Goal: Find specific page/section: Find specific page/section

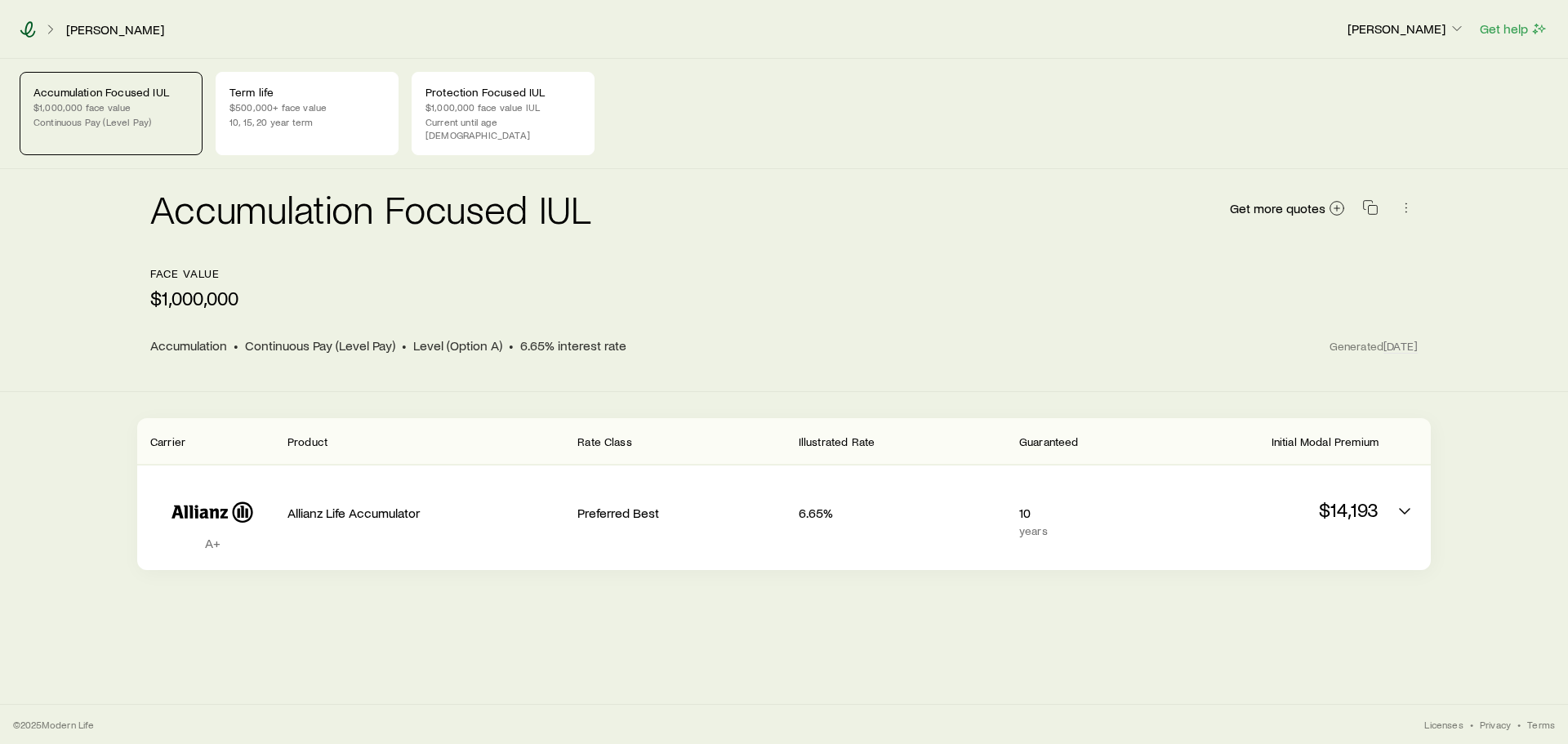
click at [29, 27] on icon at bounding box center [28, 29] width 16 height 16
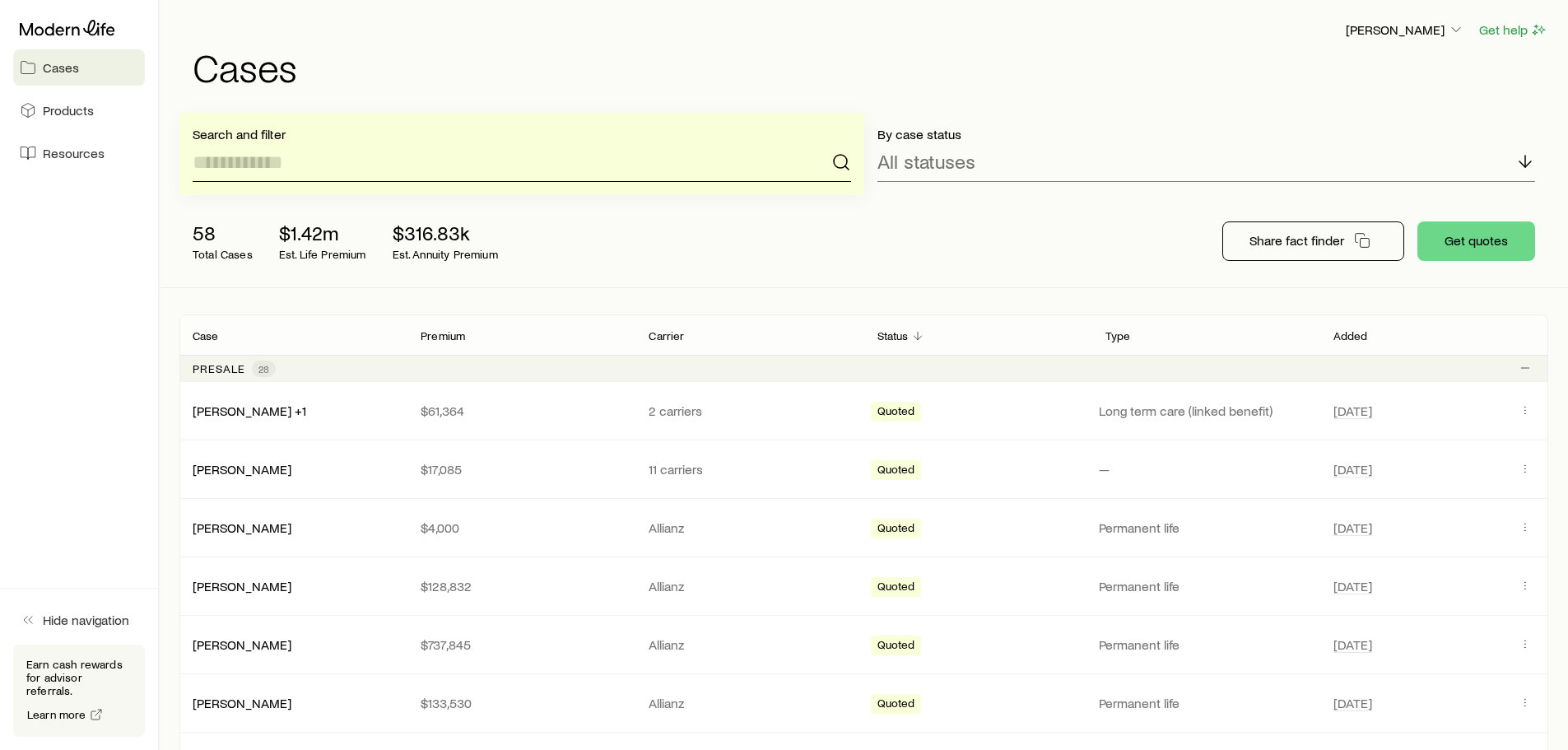
click at [287, 168] on input at bounding box center [521, 162] width 658 height 40
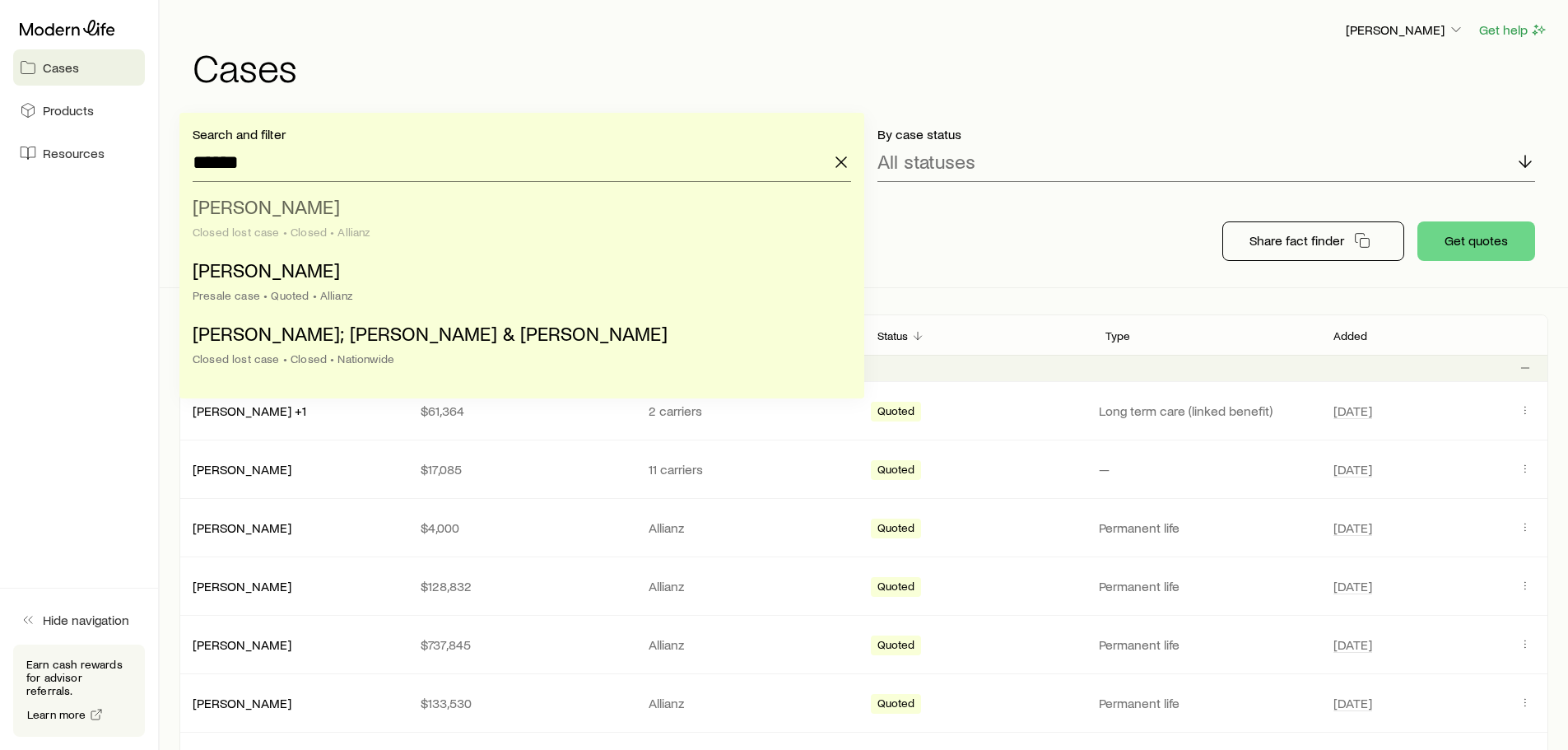
click at [264, 207] on span "Shimek, Jody" at bounding box center [266, 206] width 147 height 24
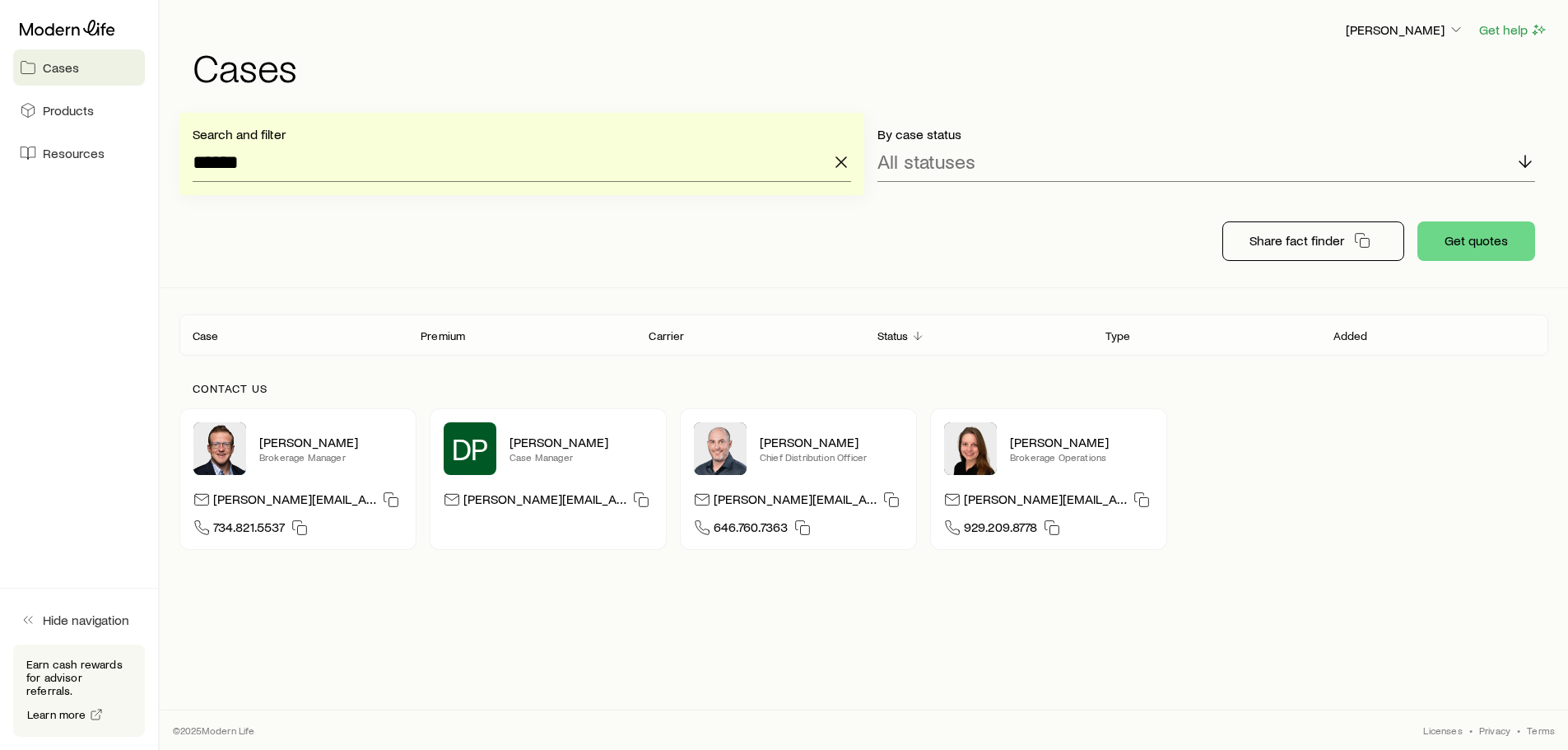
type input "**********"
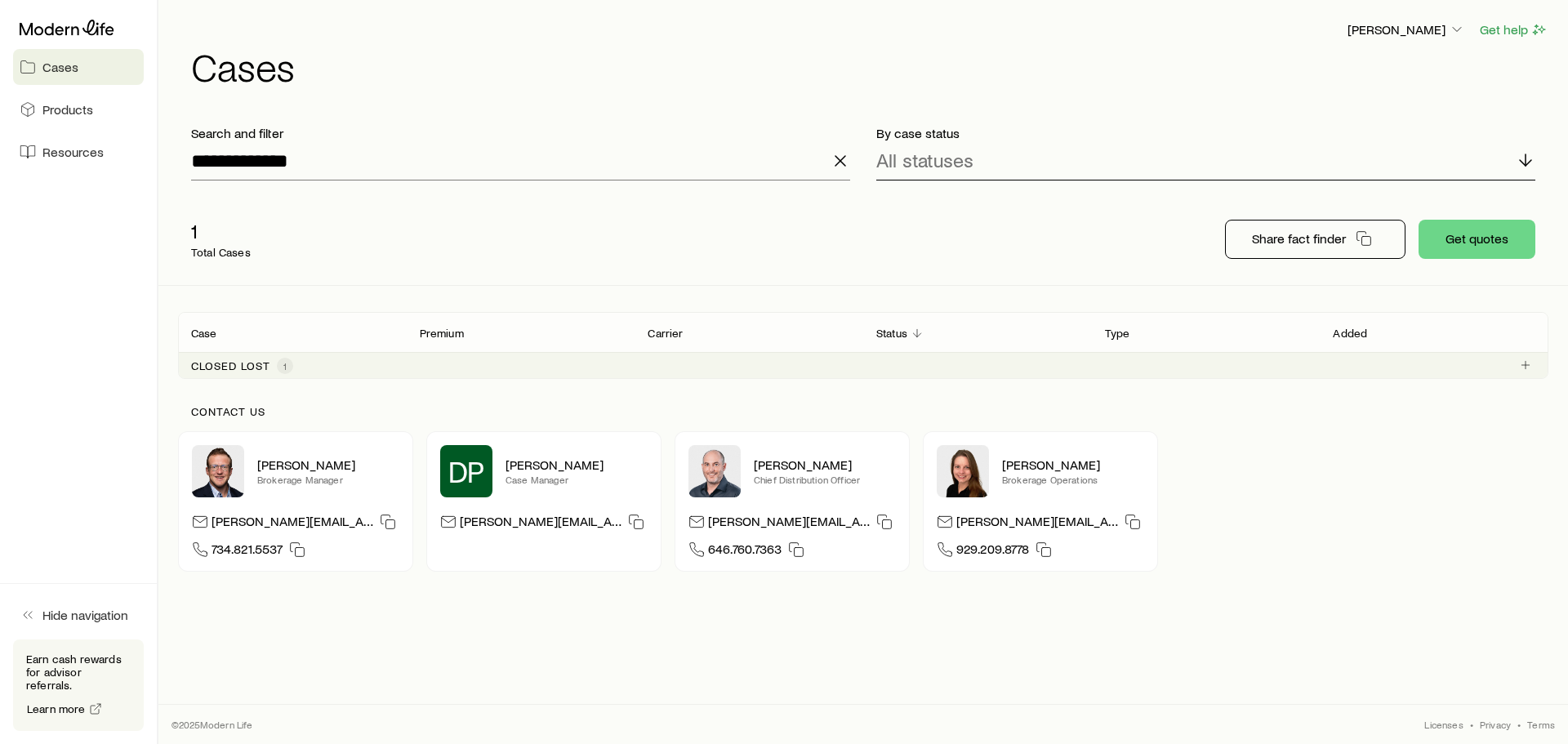
click at [1523, 161] on icon at bounding box center [1525, 160] width 20 height 20
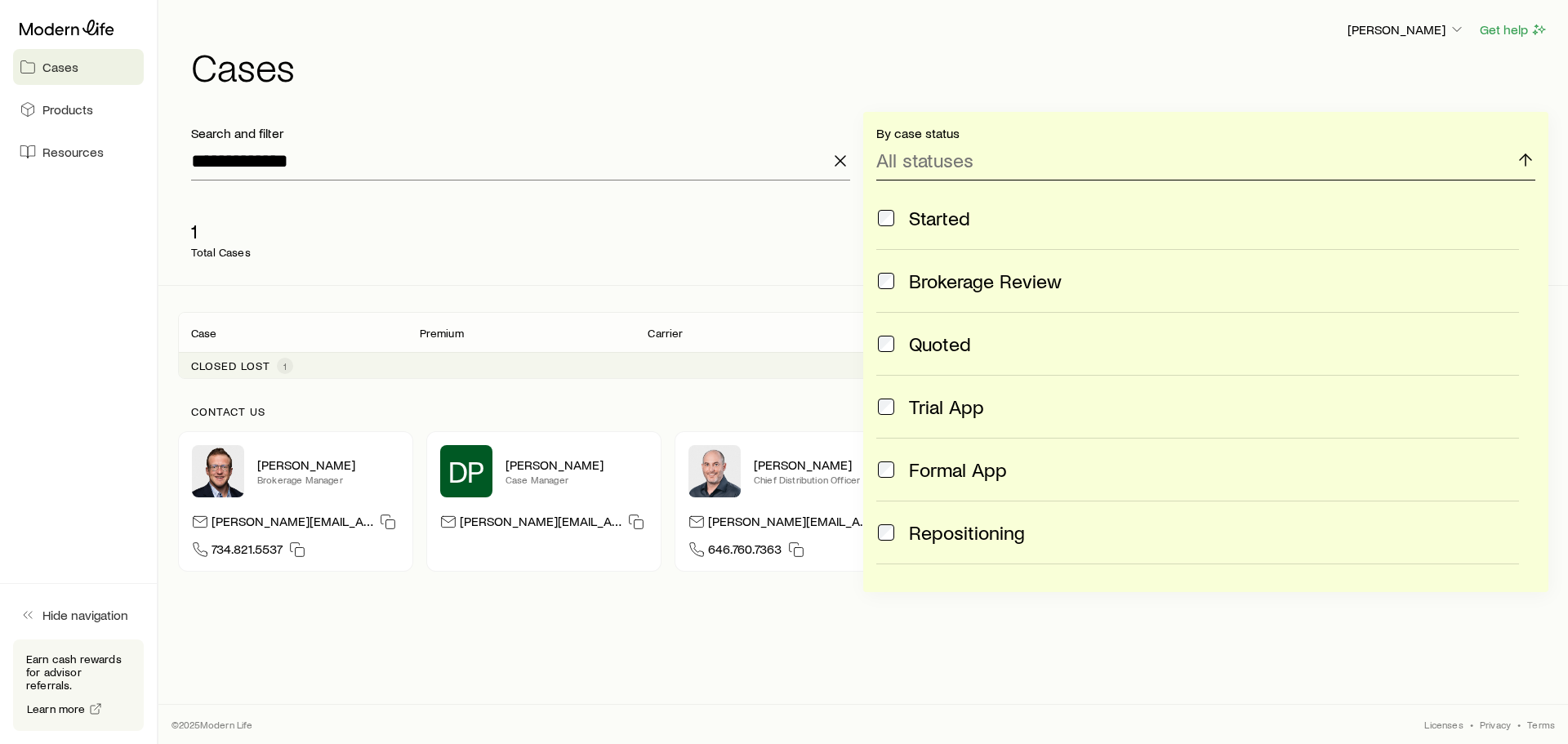
click at [1525, 154] on polyline at bounding box center [1525, 157] width 11 height 6
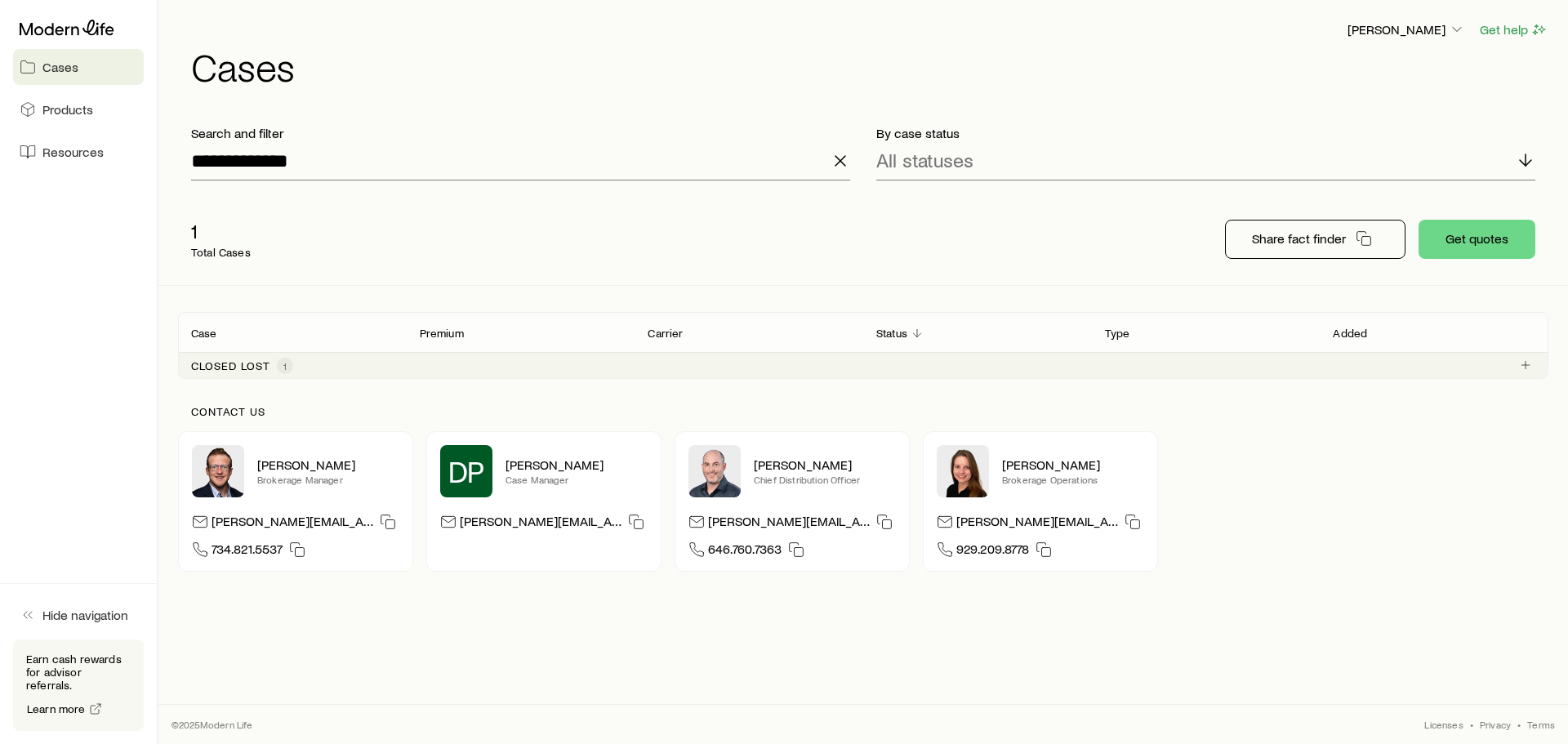
click at [30, 68] on icon at bounding box center [28, 66] width 16 height 16
click at [24, 27] on icon at bounding box center [67, 28] width 95 height 16
click at [31, 32] on icon at bounding box center [67, 28] width 95 height 16
click at [840, 162] on line "button" at bounding box center [839, 160] width 9 height 9
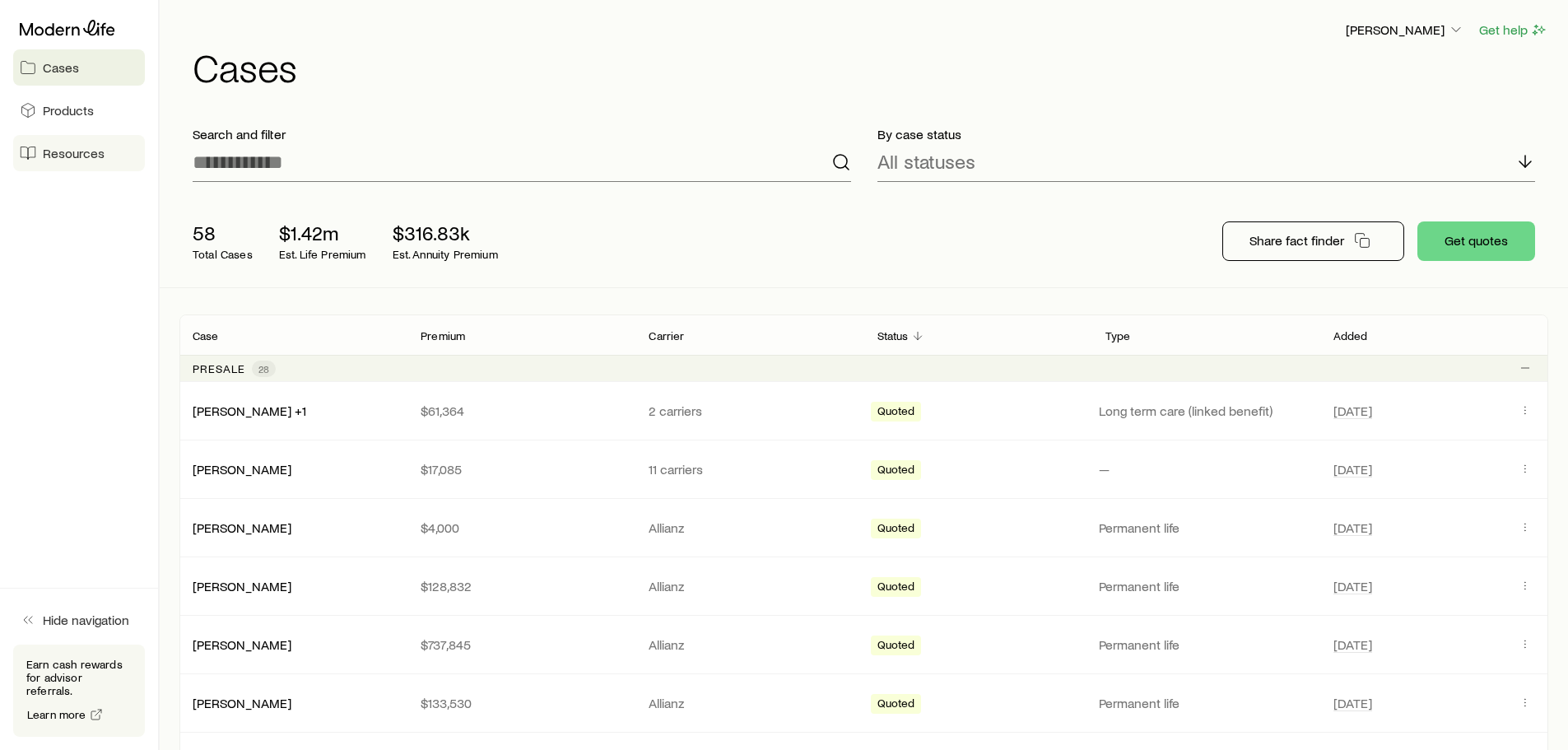
click at [42, 151] on link "Resources" at bounding box center [79, 153] width 132 height 36
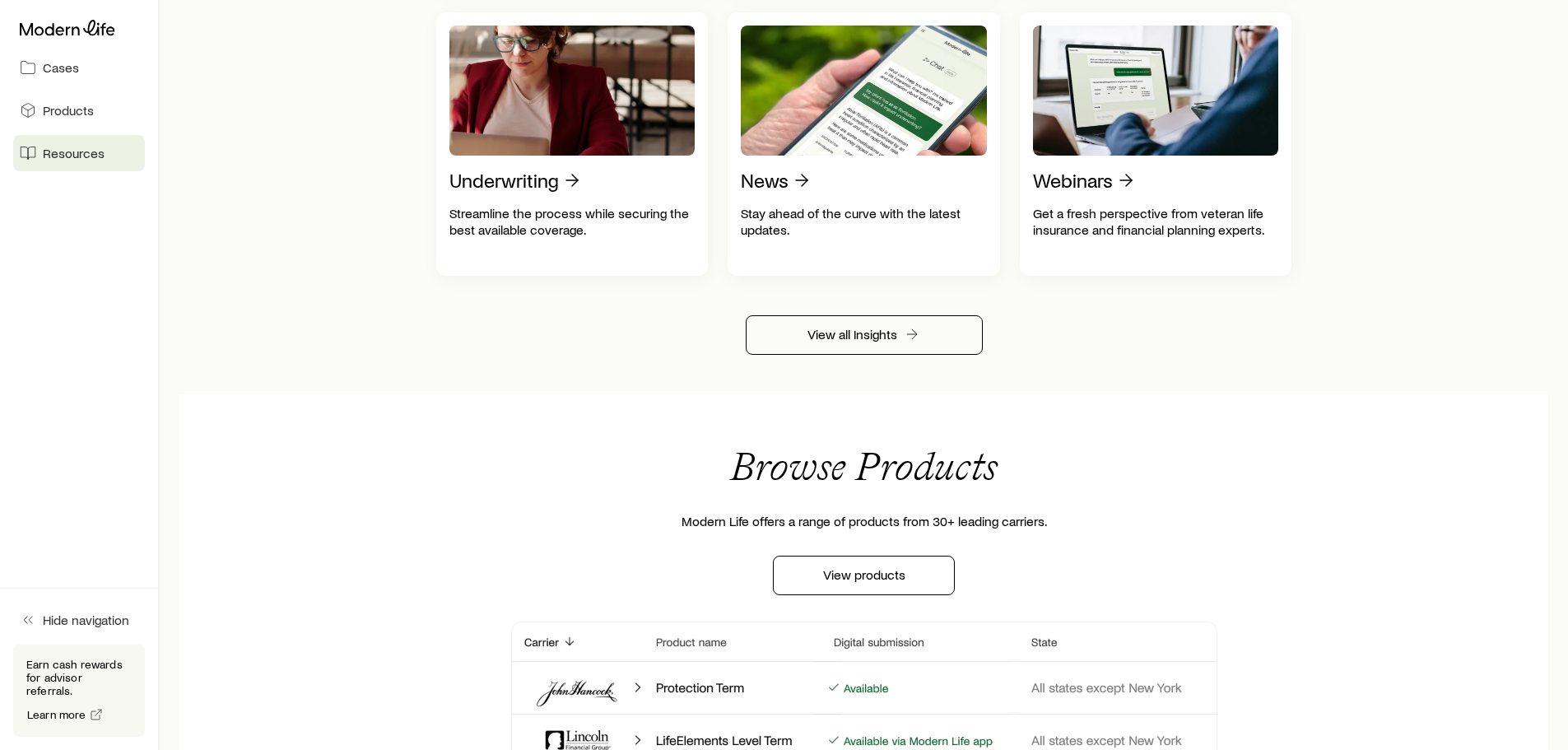
scroll to position [799, 0]
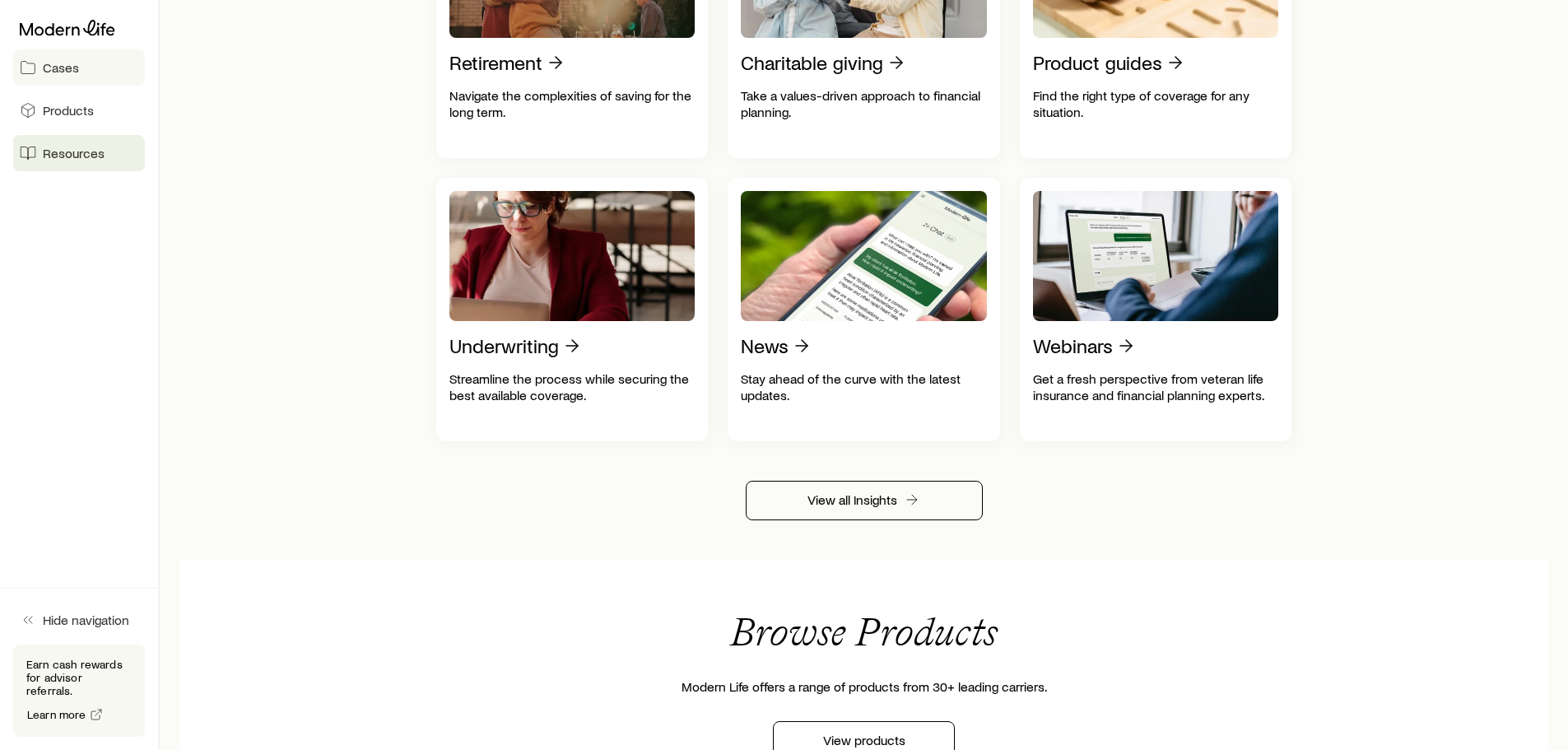
click at [56, 65] on span "Cases" at bounding box center [61, 67] width 36 height 16
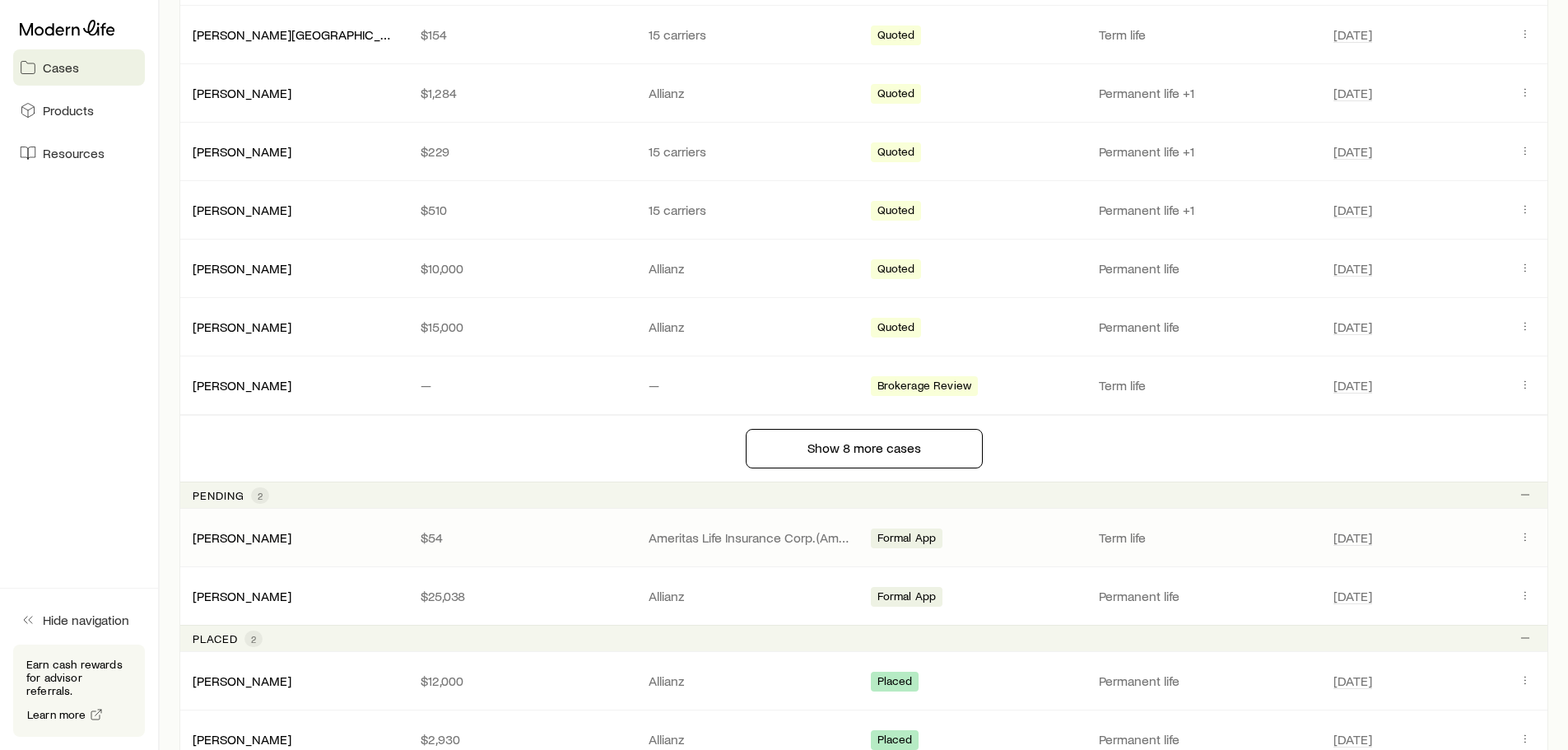
scroll to position [1235, 0]
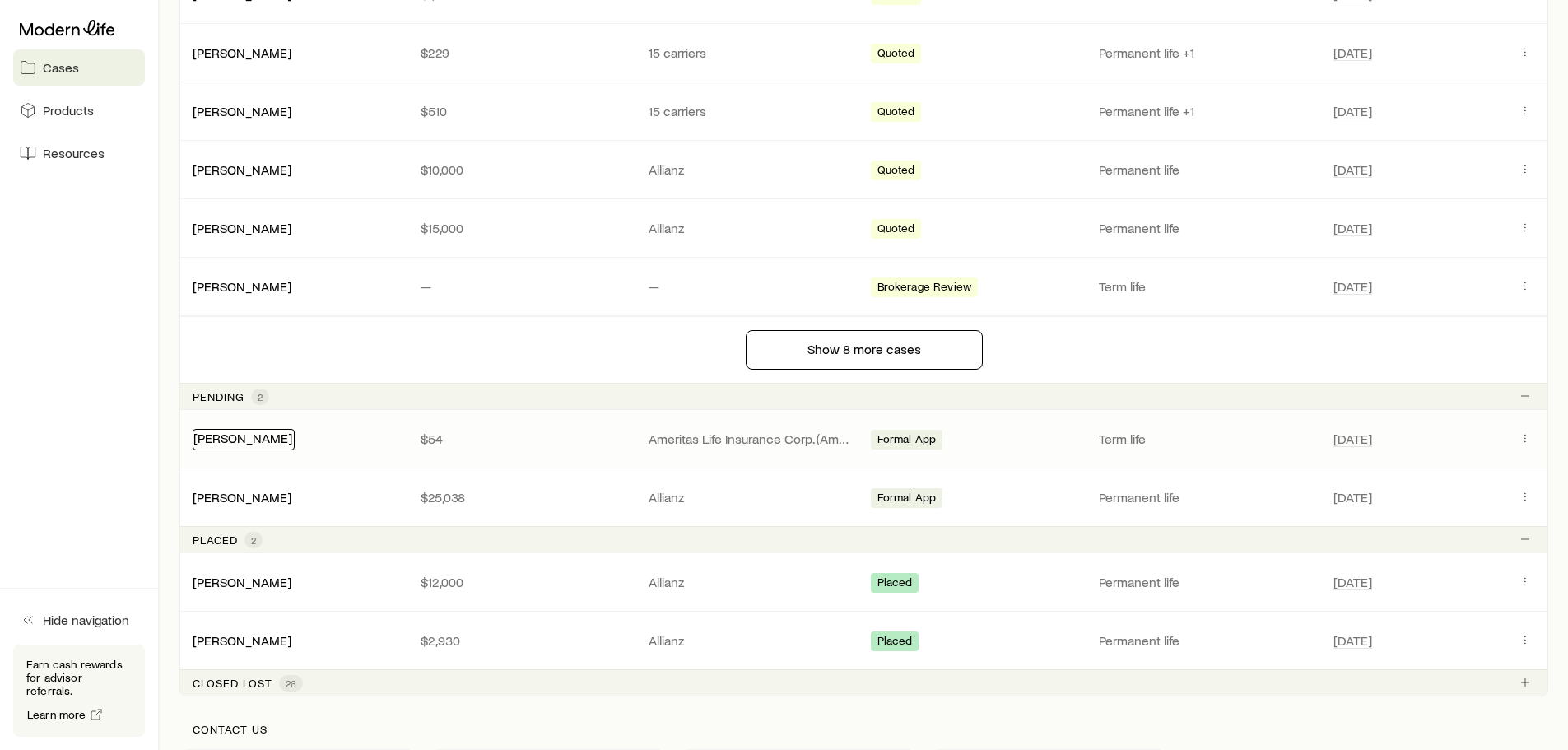
click at [257, 445] on link "[PERSON_NAME]" at bounding box center [243, 437] width 99 height 16
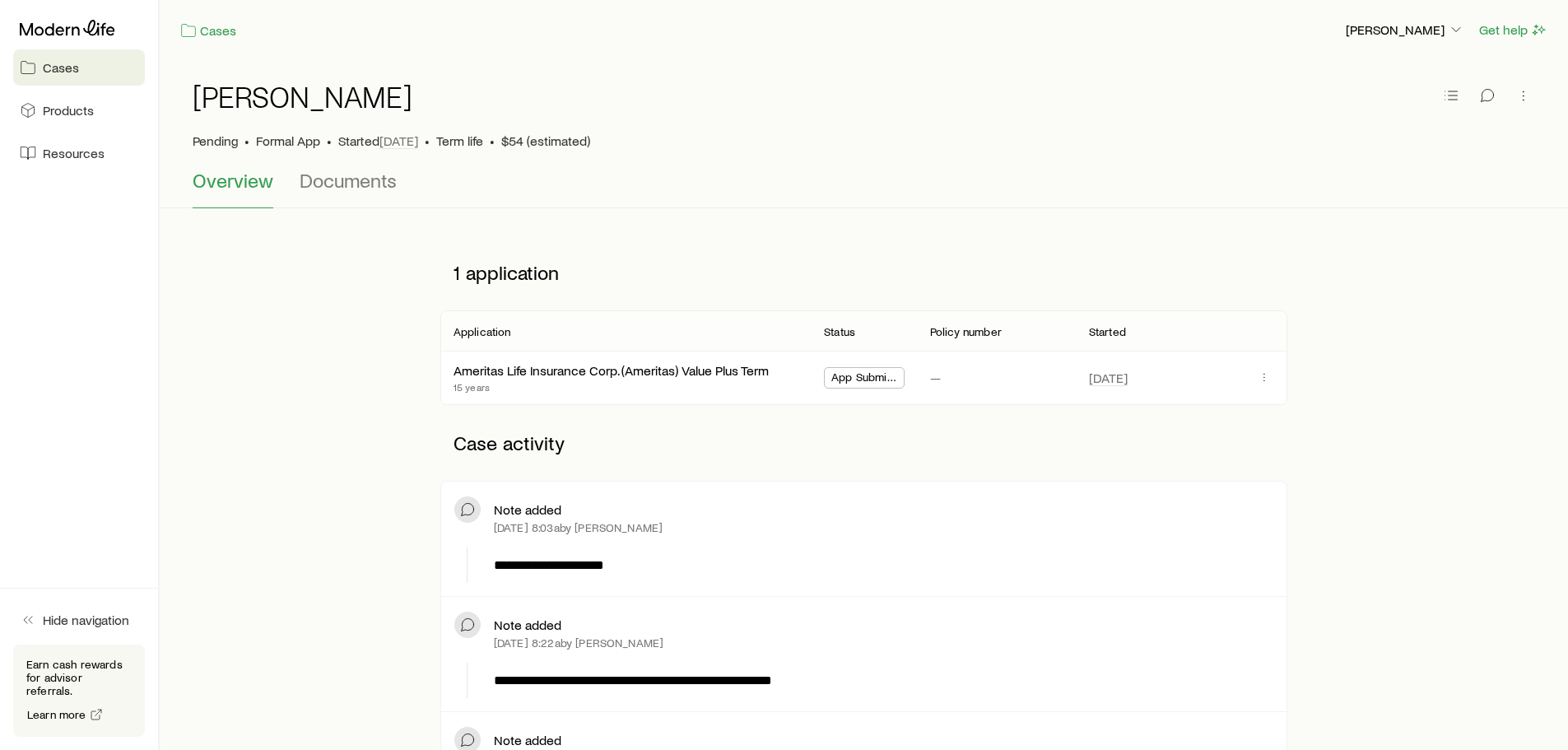
click at [535, 564] on p "**********" at bounding box center [880, 565] width 773 height 20
